Goal: Book appointment/travel/reservation

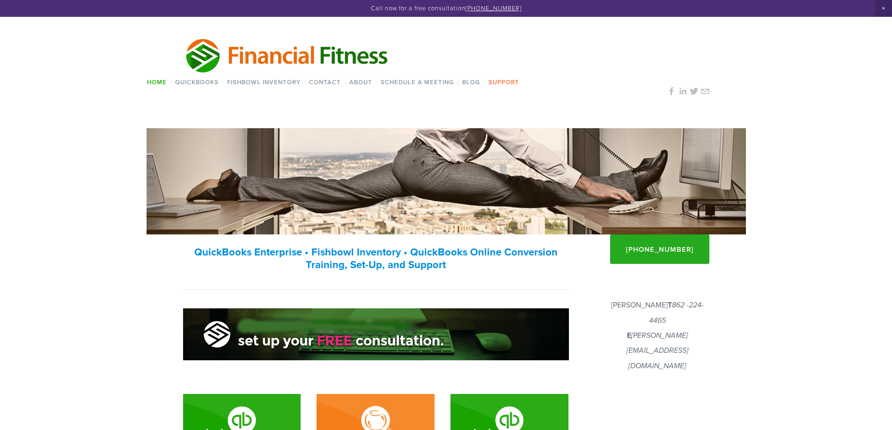
click at [499, 84] on link "Support" at bounding box center [503, 82] width 37 height 14
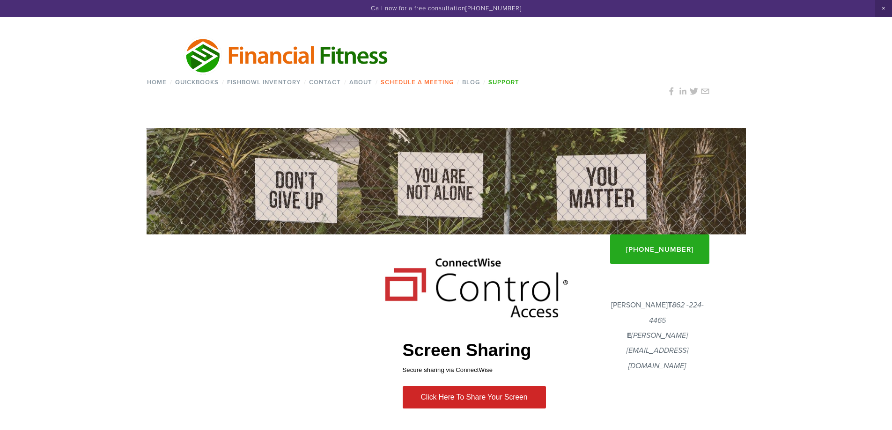
click at [393, 83] on link "Schedule a Meeting" at bounding box center [417, 82] width 79 height 14
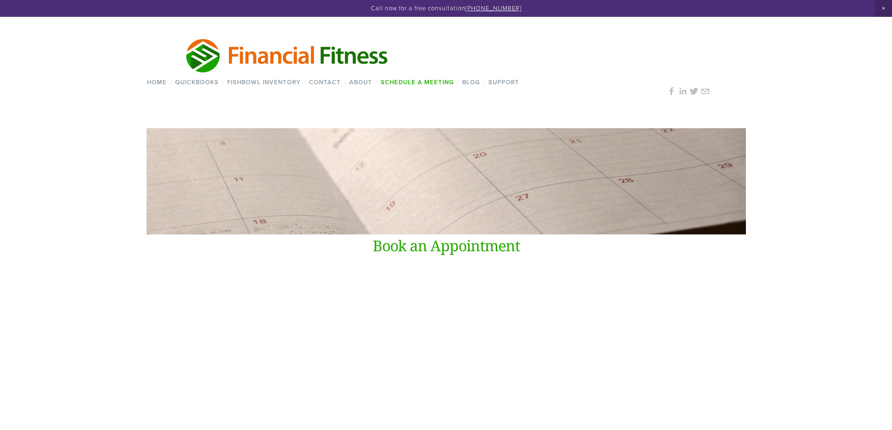
scroll to position [234, 0]
